Goal: Task Accomplishment & Management: Use online tool/utility

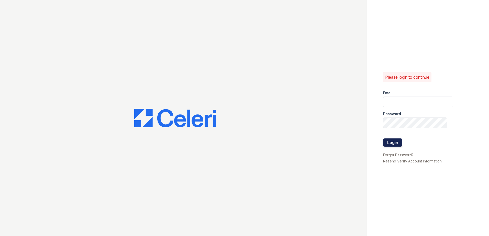
type input "theheightsatdunwoody@trinity-pm.com"
click at [391, 141] on button "Login" at bounding box center [392, 142] width 19 height 8
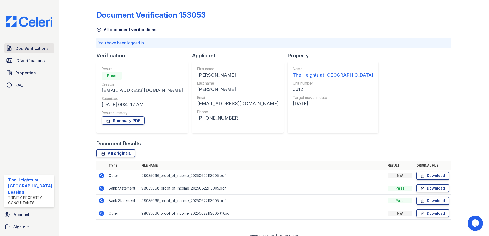
click at [27, 47] on span "Doc Verifications" at bounding box center [31, 48] width 33 height 6
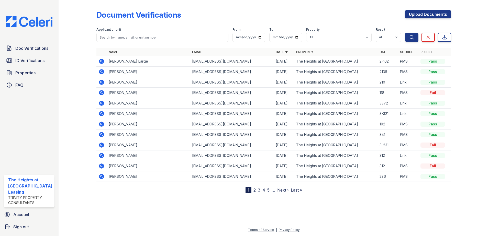
click at [100, 103] on icon at bounding box center [100, 102] width 1 height 1
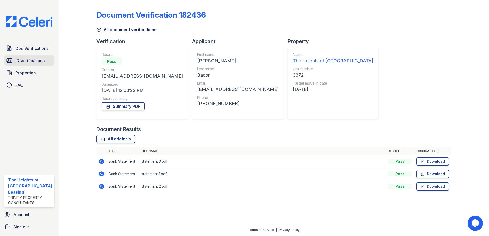
click at [33, 62] on span "ID Verifications" at bounding box center [29, 60] width 29 height 6
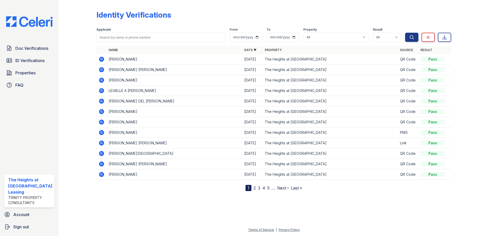
click at [32, 48] on span "Doc Verifications" at bounding box center [31, 48] width 33 height 6
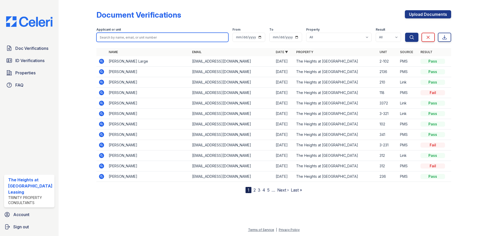
click at [106, 36] on input "search" at bounding box center [162, 37] width 132 height 9
click at [73, 46] on div at bounding box center [82, 97] width 30 height 191
click at [100, 60] on icon at bounding box center [101, 61] width 5 height 5
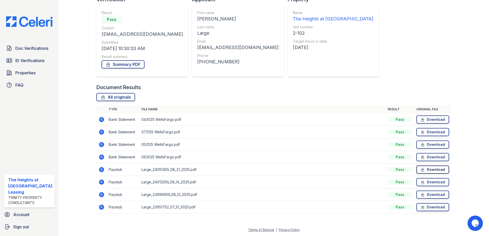
click at [425, 170] on link "Download" at bounding box center [432, 170] width 33 height 8
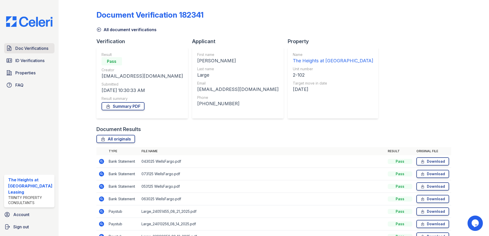
click at [25, 50] on span "Doc Verifications" at bounding box center [31, 48] width 33 height 6
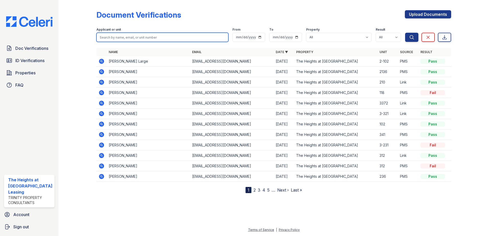
click at [150, 36] on input "search" at bounding box center [162, 37] width 132 height 9
paste input "Jamee"
type input "Jamee"
click at [405, 33] on button "Search" at bounding box center [411, 37] width 13 height 9
